Goal: Navigation & Orientation: Find specific page/section

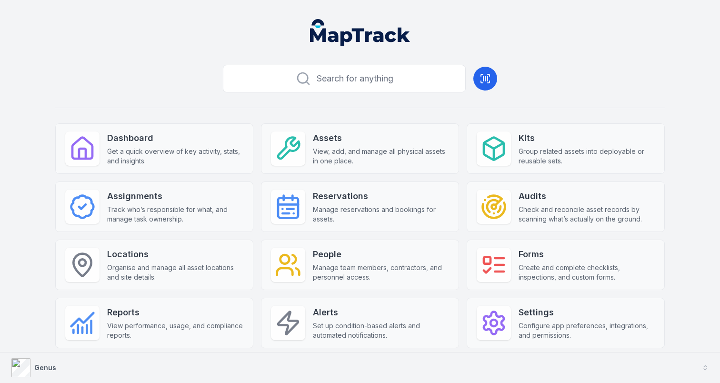
click at [138, 369] on button "Genus" at bounding box center [360, 367] width 720 height 30
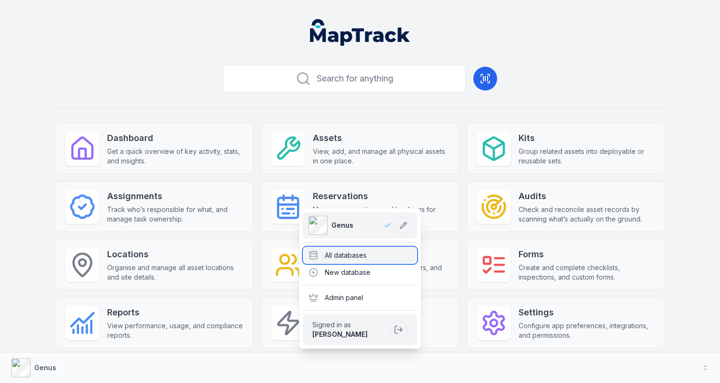
click at [337, 250] on div "All databases" at bounding box center [360, 255] width 114 height 17
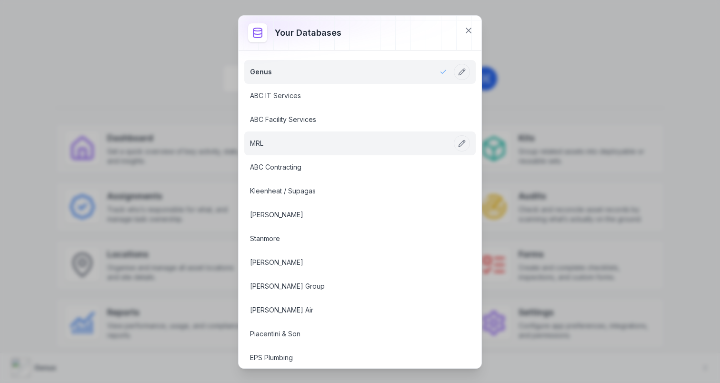
scroll to position [934, 0]
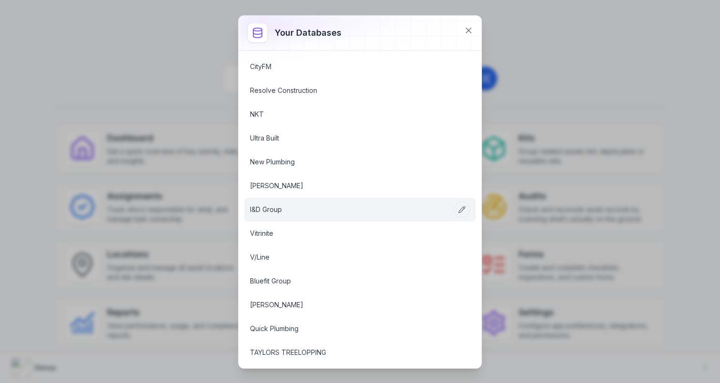
click at [299, 208] on link "I&D Group" at bounding box center [348, 210] width 197 height 10
